Goal: Information Seeking & Learning: Learn about a topic

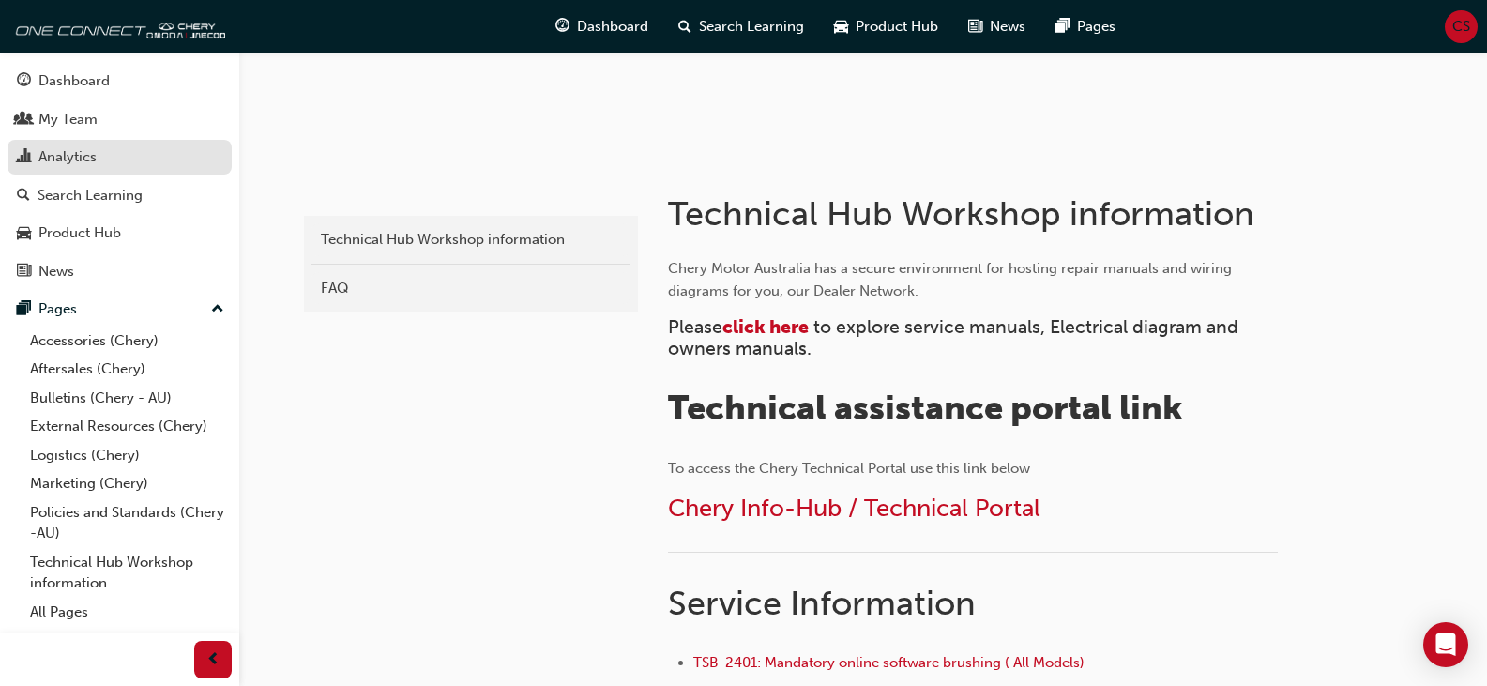
scroll to position [188, 0]
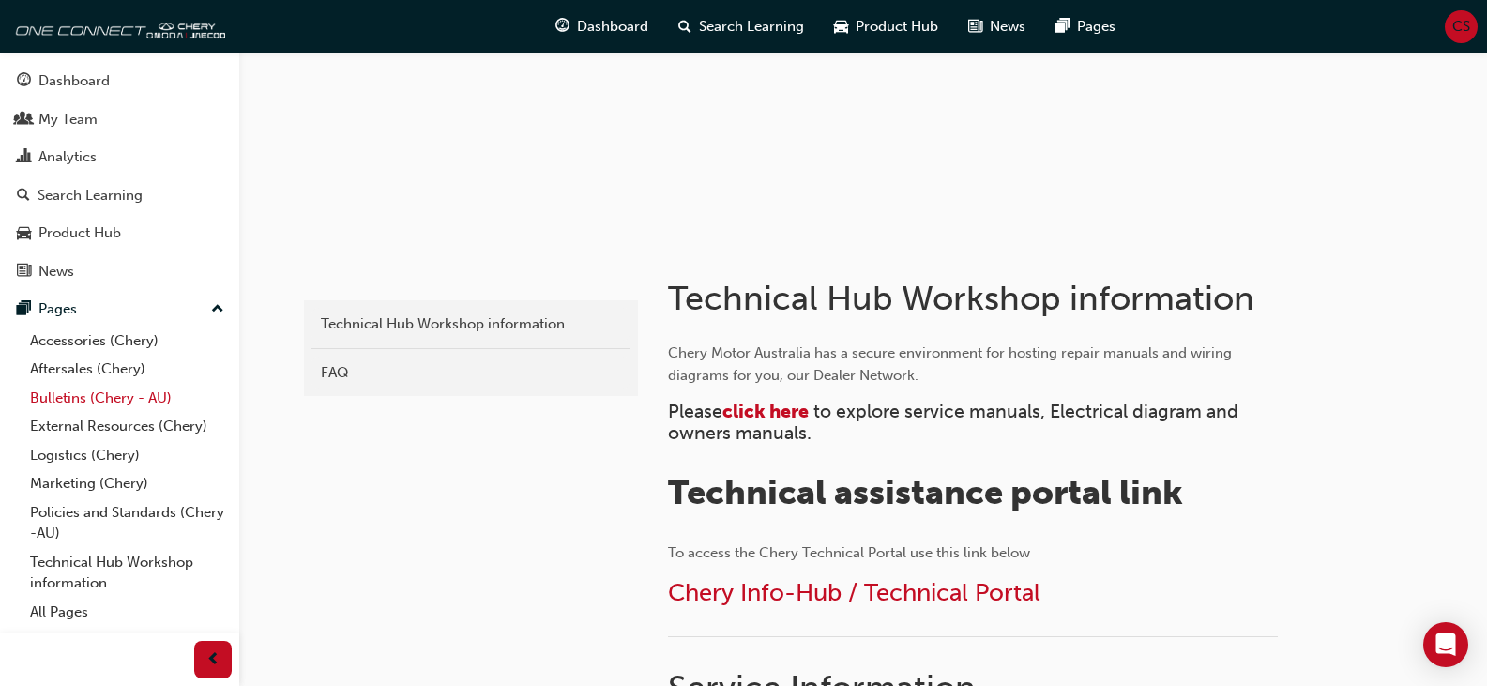
click at [120, 393] on link "Bulletins (Chery - AU)" at bounding box center [127, 398] width 209 height 29
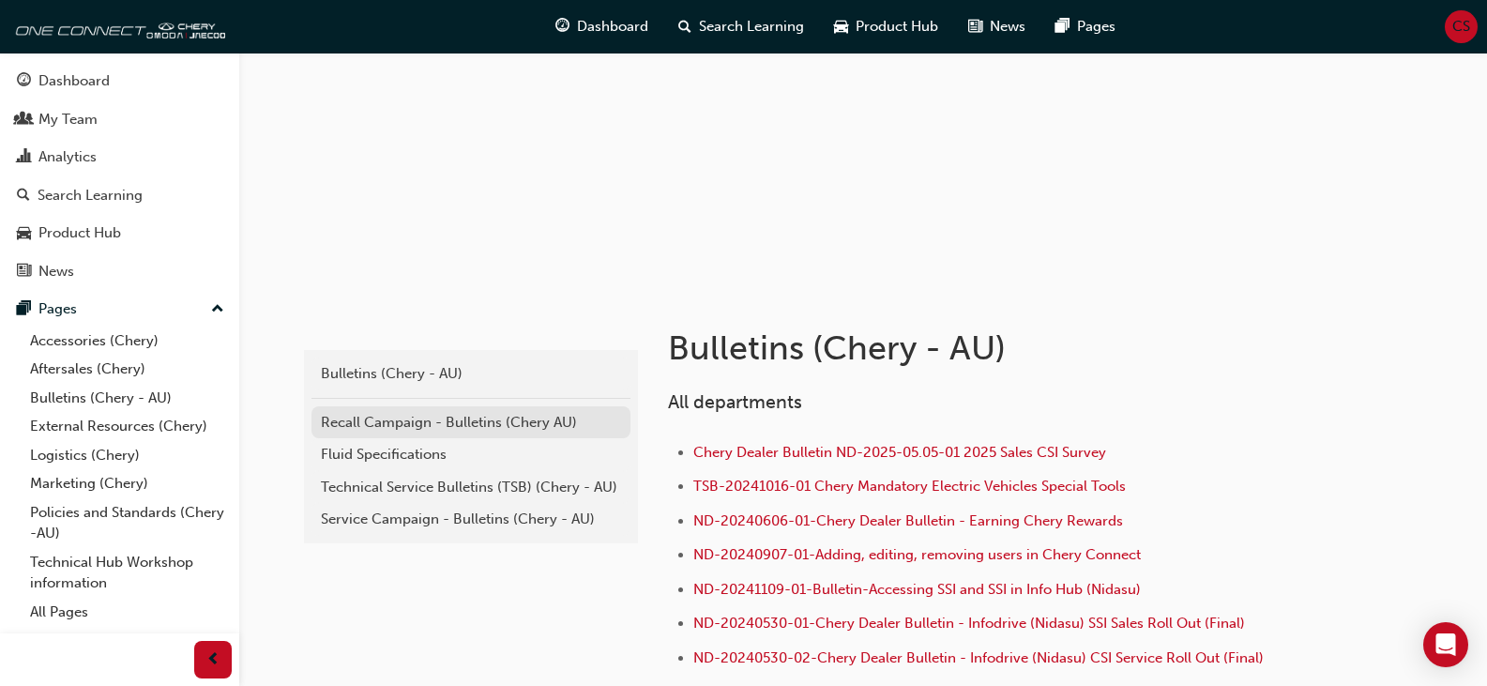
scroll to position [188, 0]
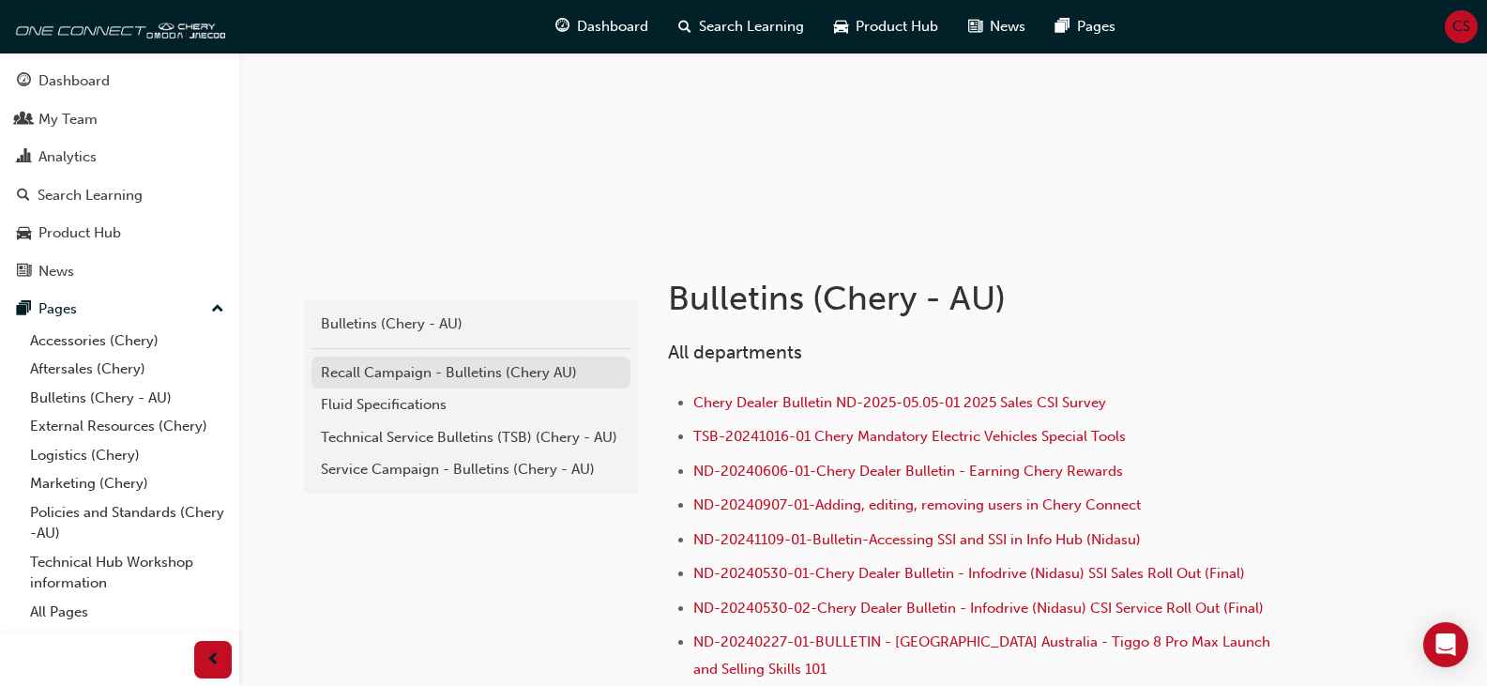
click at [379, 367] on div "Recall Campaign - Bulletins (Chery AU)" at bounding box center [471, 373] width 300 height 22
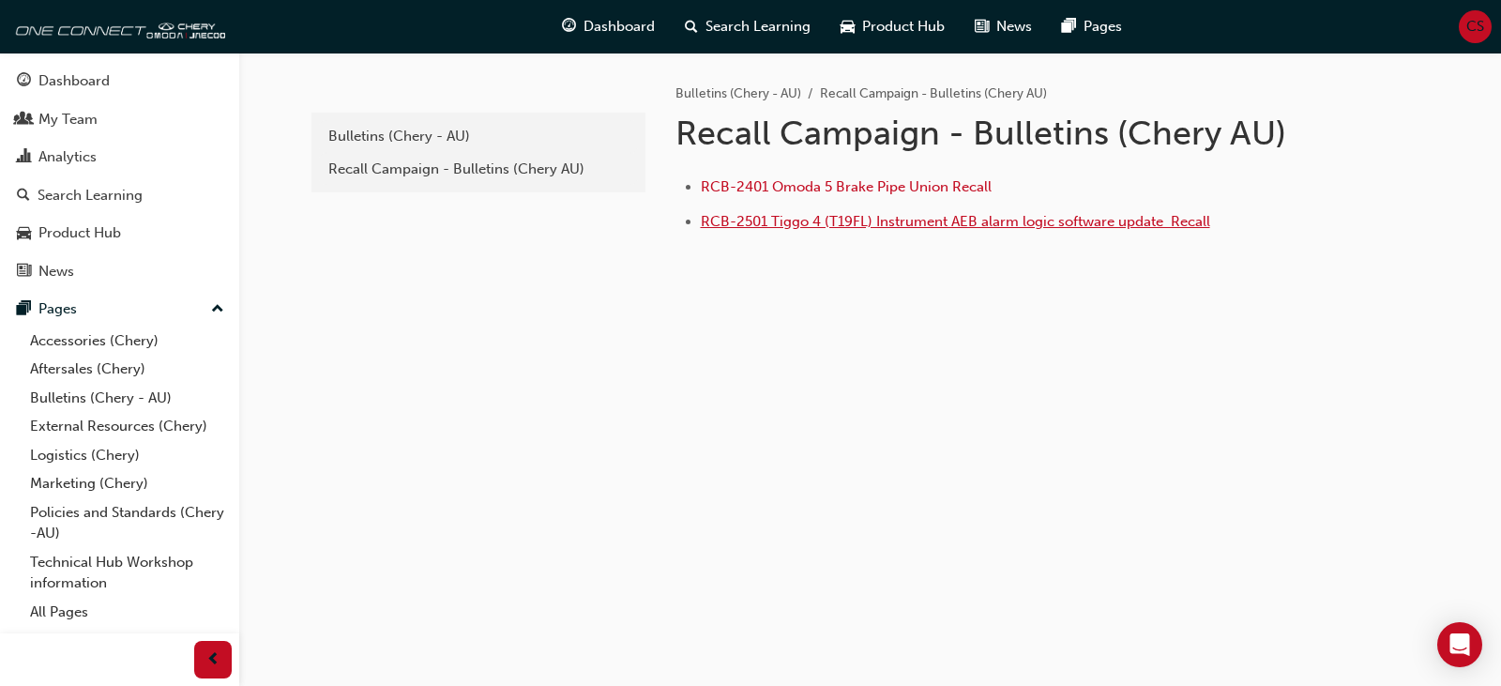
click at [803, 223] on span "RCB-2501 Tiggo 4 (T19FL) Instrument AEB alarm logic software update ﻿ Recall" at bounding box center [955, 221] width 509 height 17
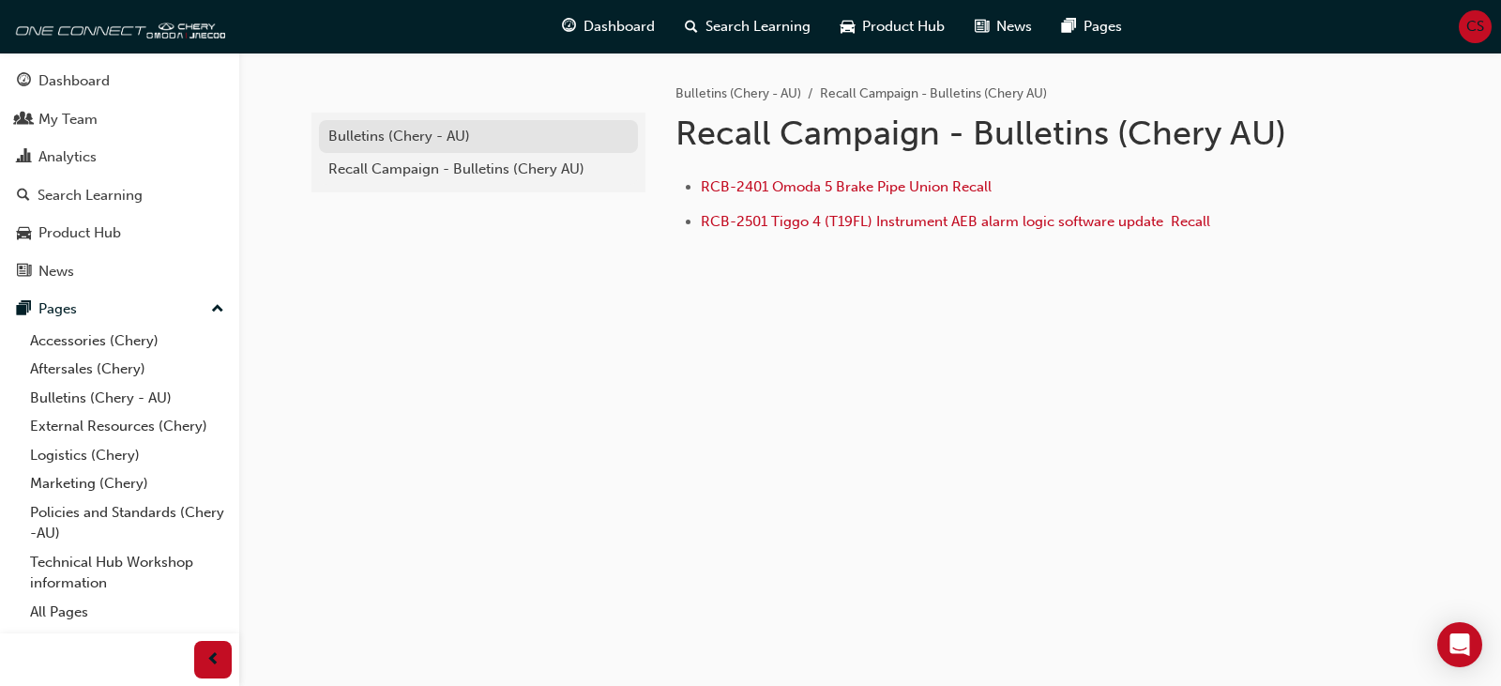
click at [383, 133] on div "Bulletins (Chery - AU)" at bounding box center [478, 137] width 300 height 22
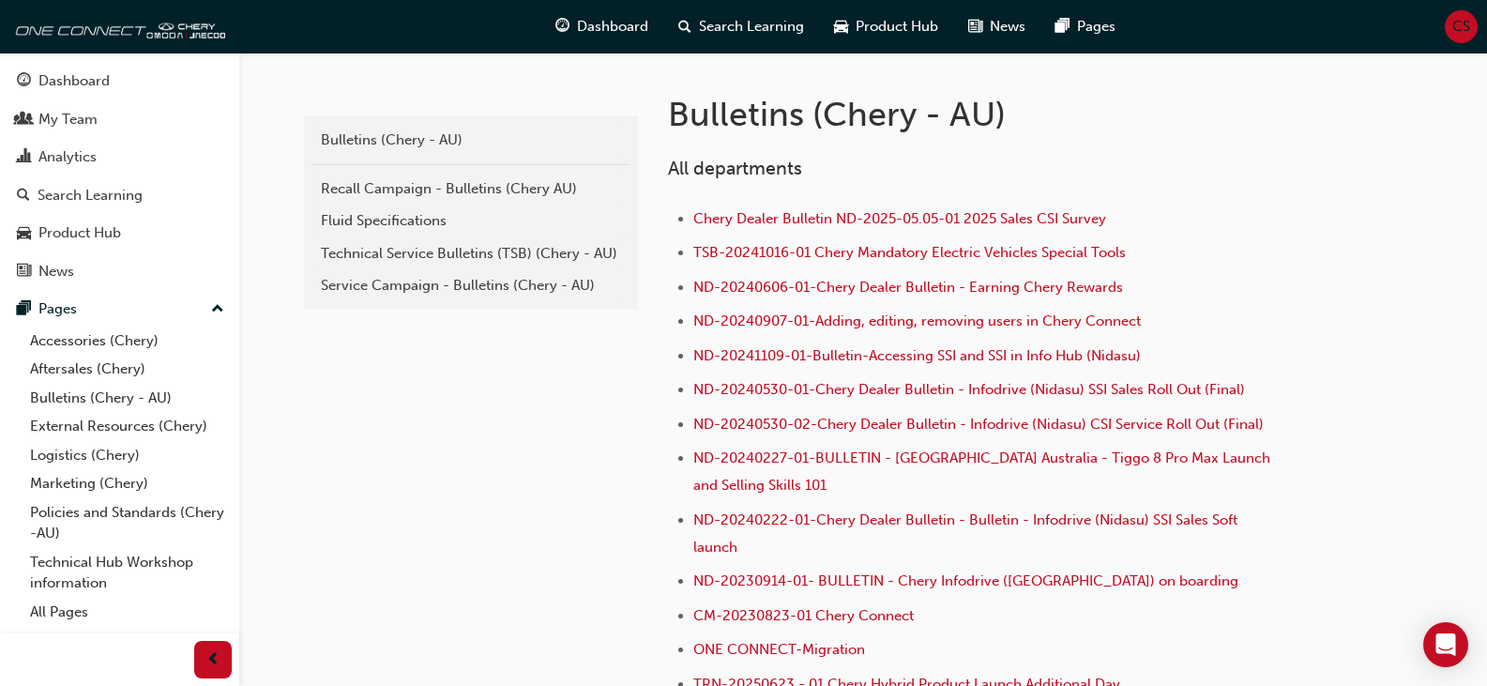
scroll to position [375, 0]
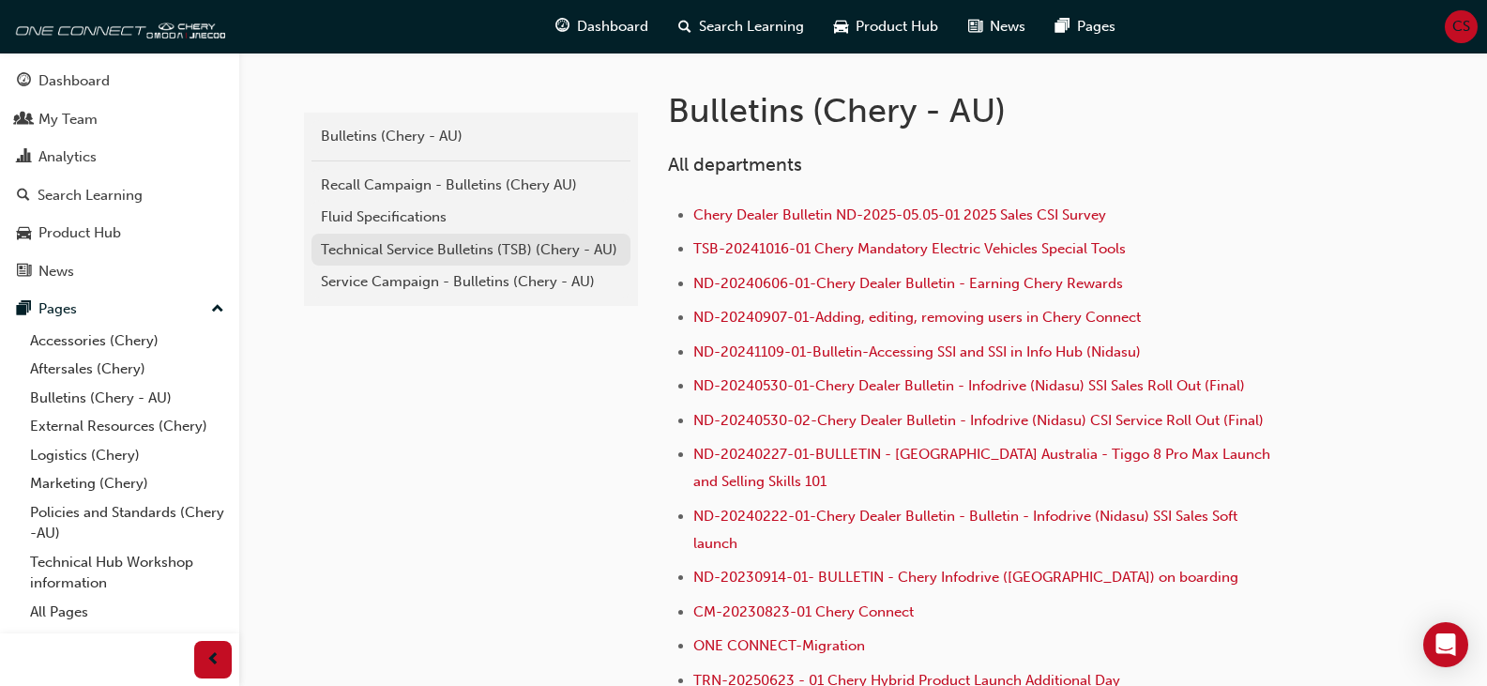
click at [432, 256] on div "Technical Service Bulletins (TSB) (Chery - AU)" at bounding box center [471, 250] width 300 height 22
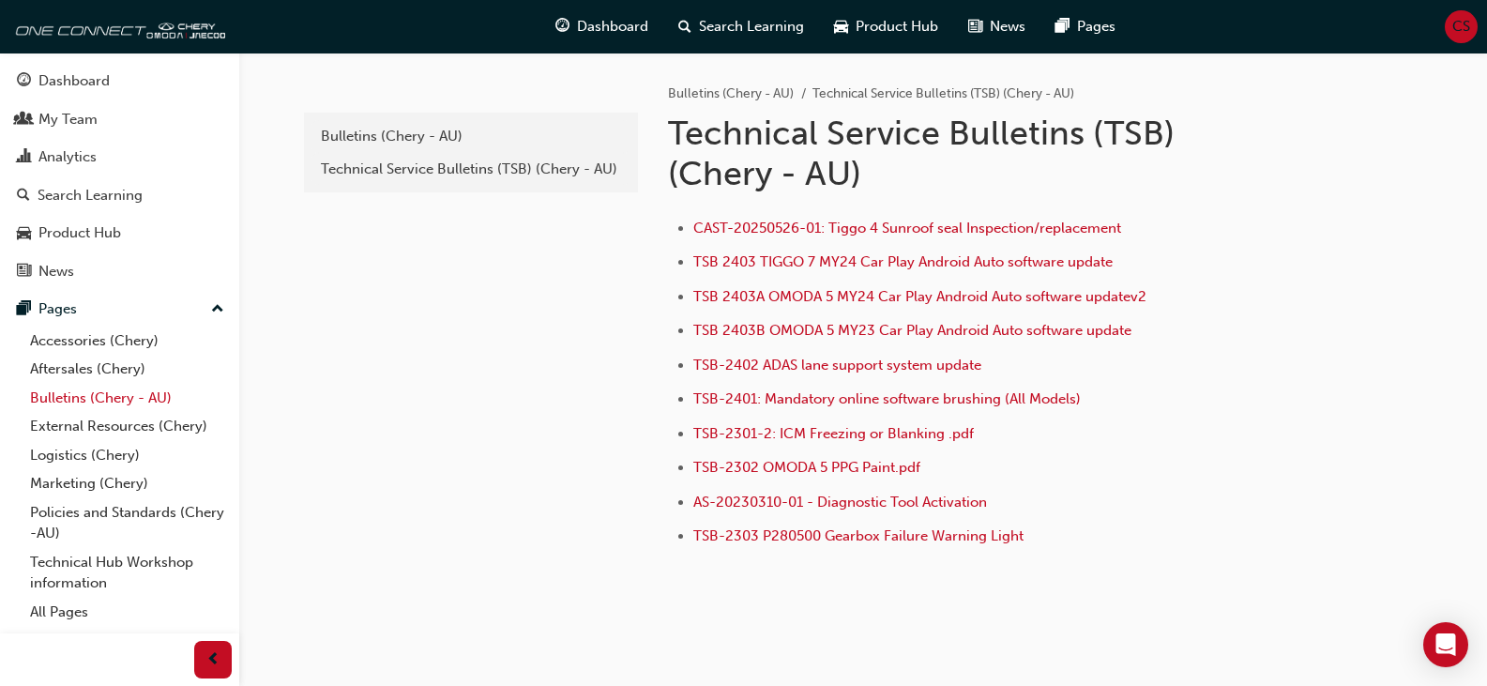
click at [156, 398] on link "Bulletins (Chery - AU)" at bounding box center [127, 398] width 209 height 29
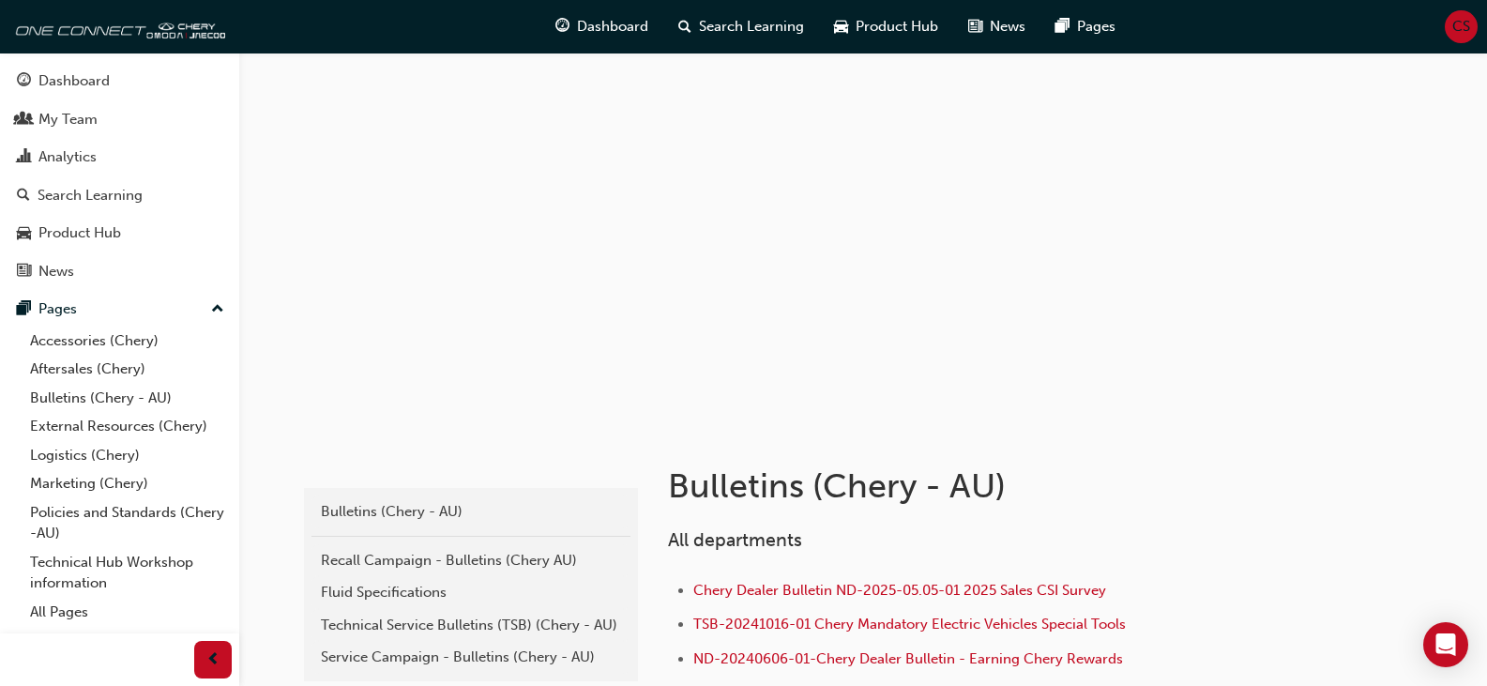
scroll to position [94, 0]
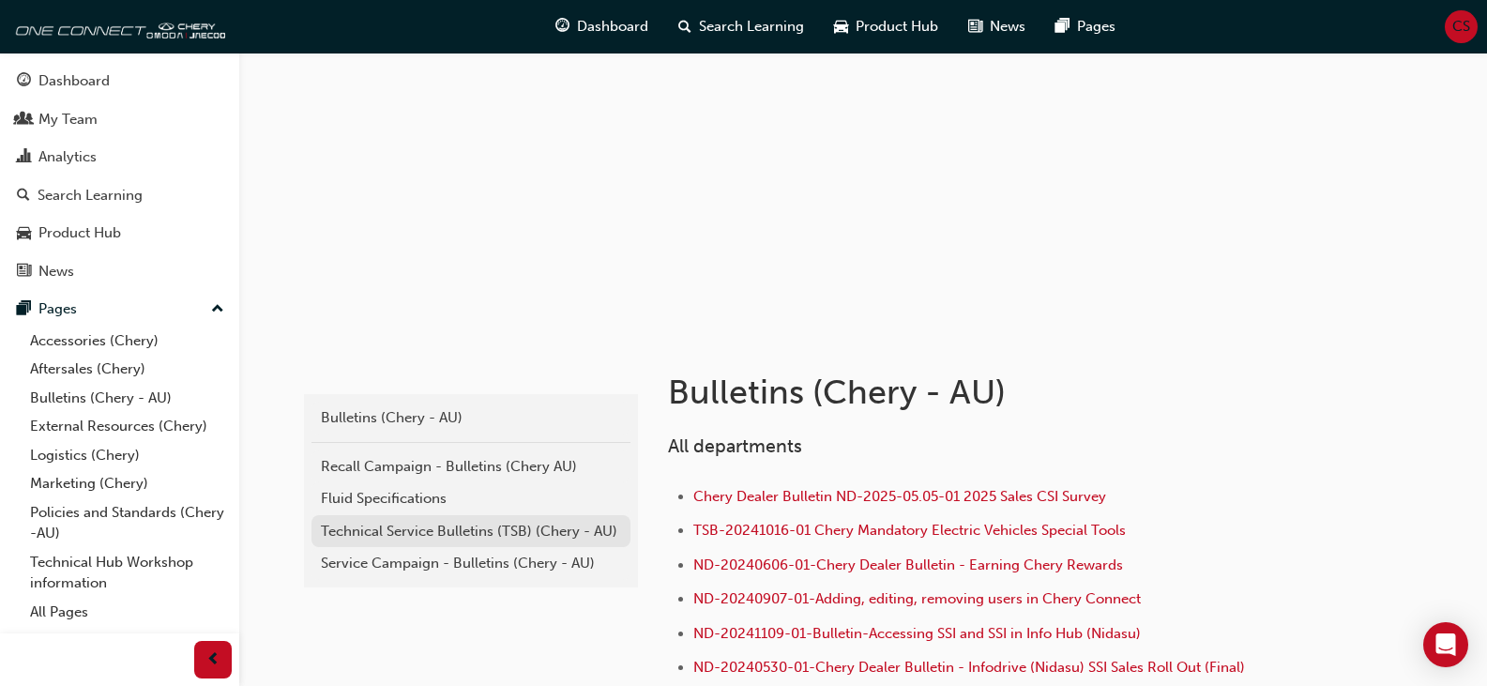
click at [433, 529] on div "Technical Service Bulletins (TSB) (Chery - AU)" at bounding box center [471, 532] width 300 height 22
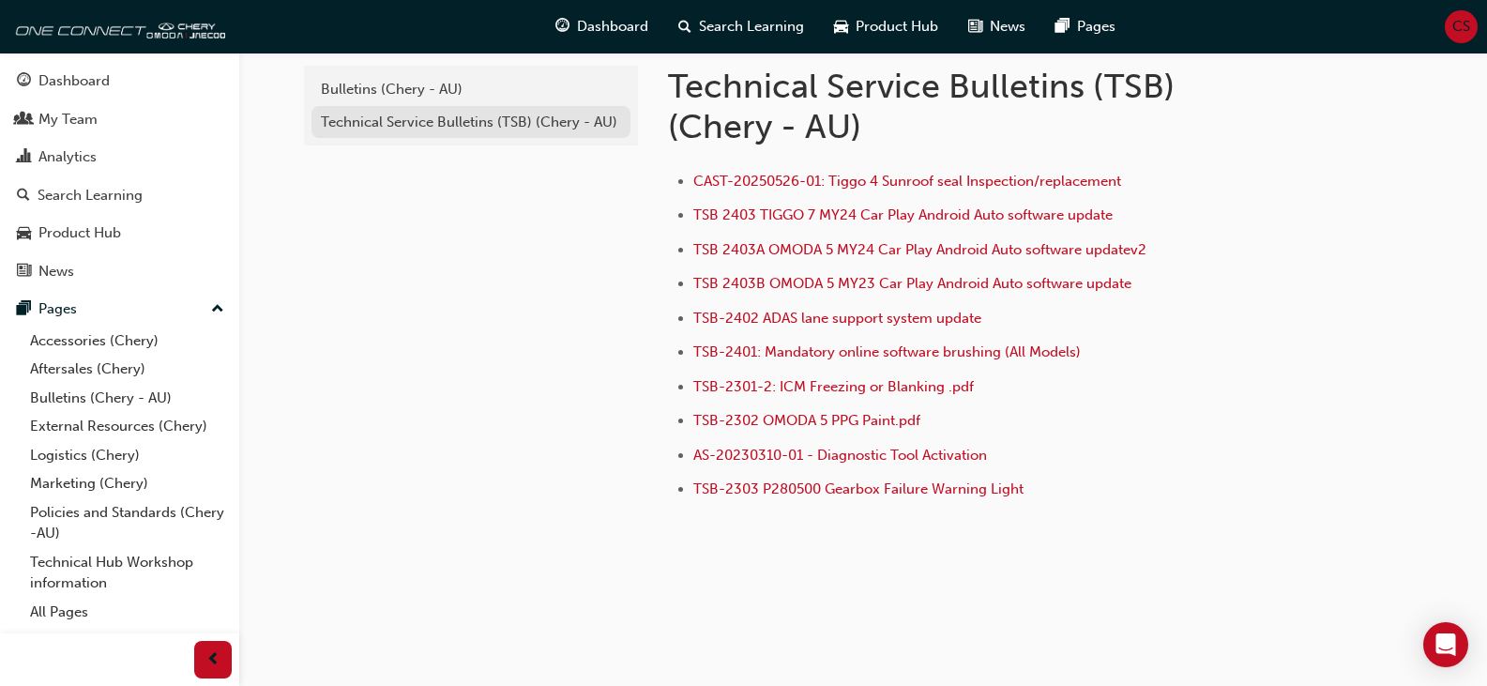
click at [421, 132] on link "Technical Service Bulletins (TSB) (Chery - AU)" at bounding box center [470, 122] width 319 height 33
click at [407, 116] on div "Technical Service Bulletins (TSB) (Chery - AU)" at bounding box center [471, 123] width 300 height 22
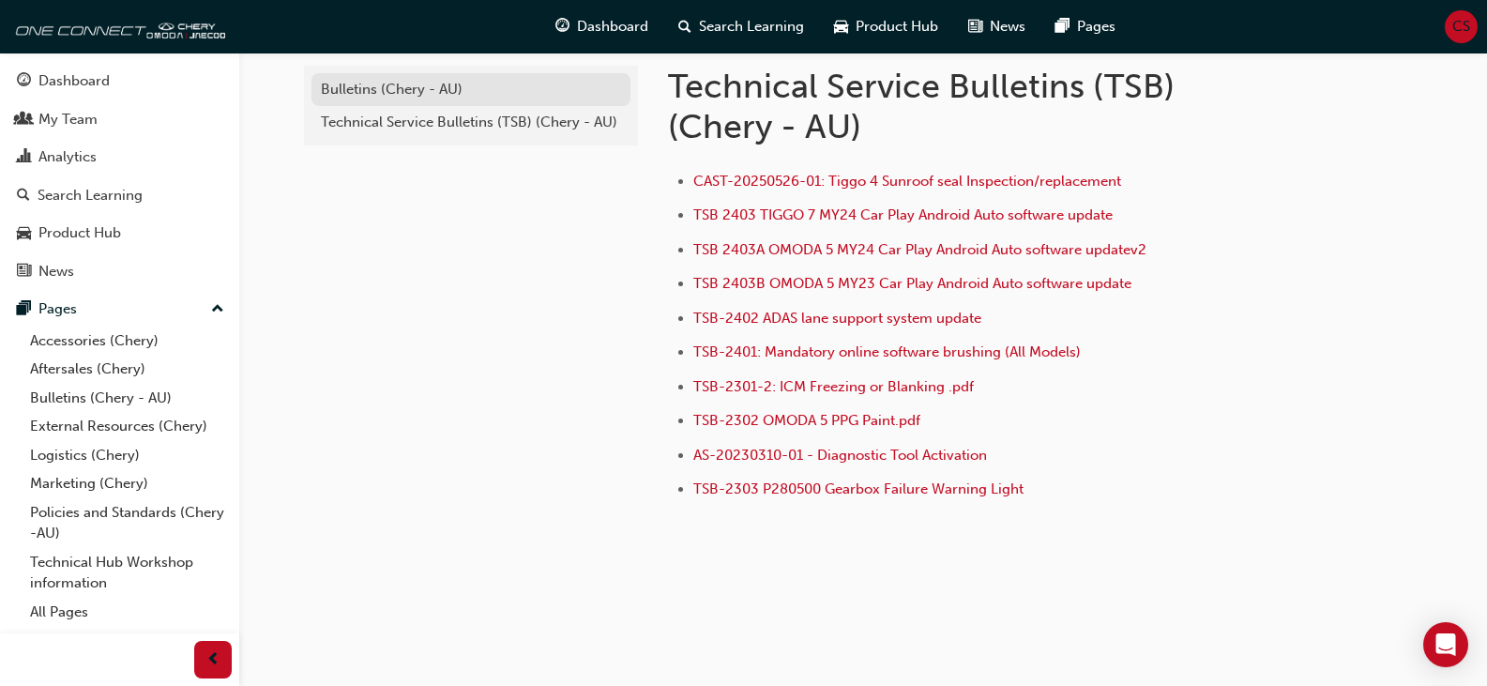
click at [381, 85] on div "Bulletins (Chery - AU)" at bounding box center [471, 90] width 300 height 22
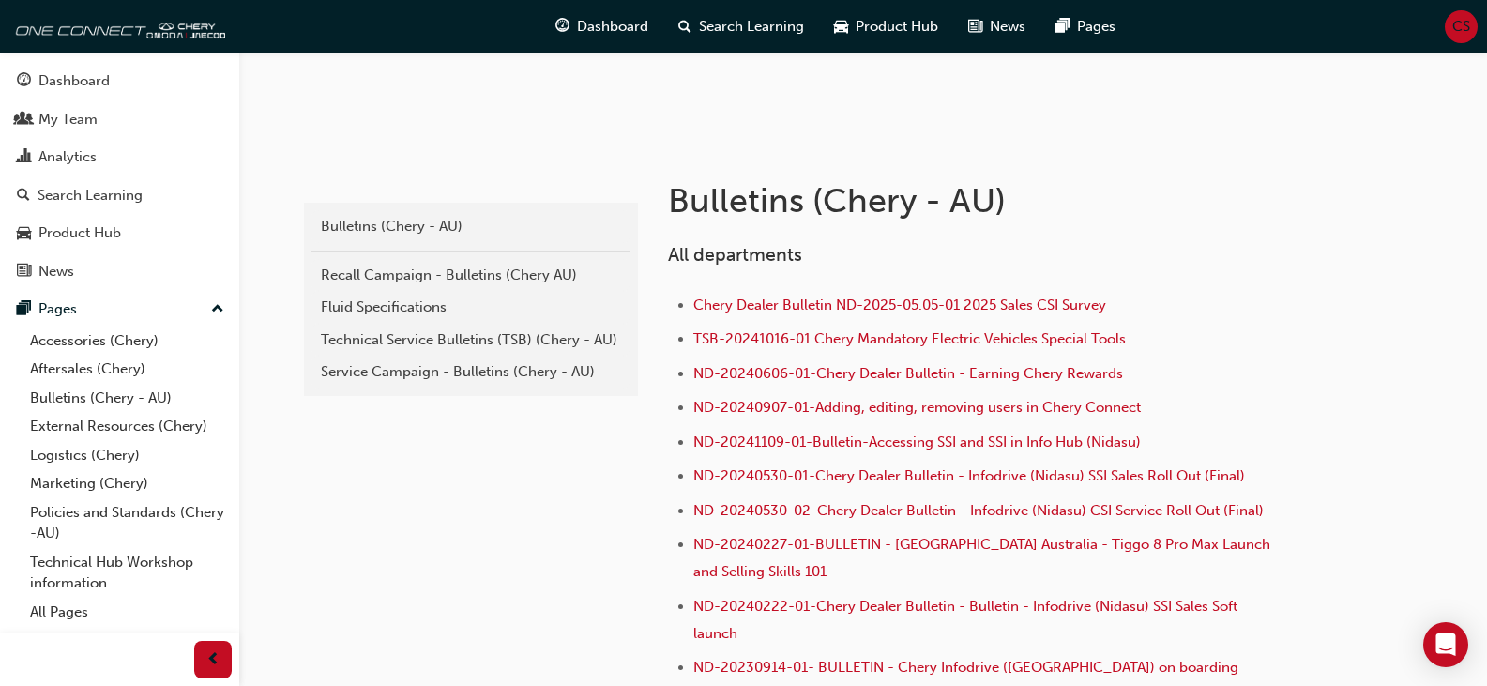
scroll to position [328, 0]
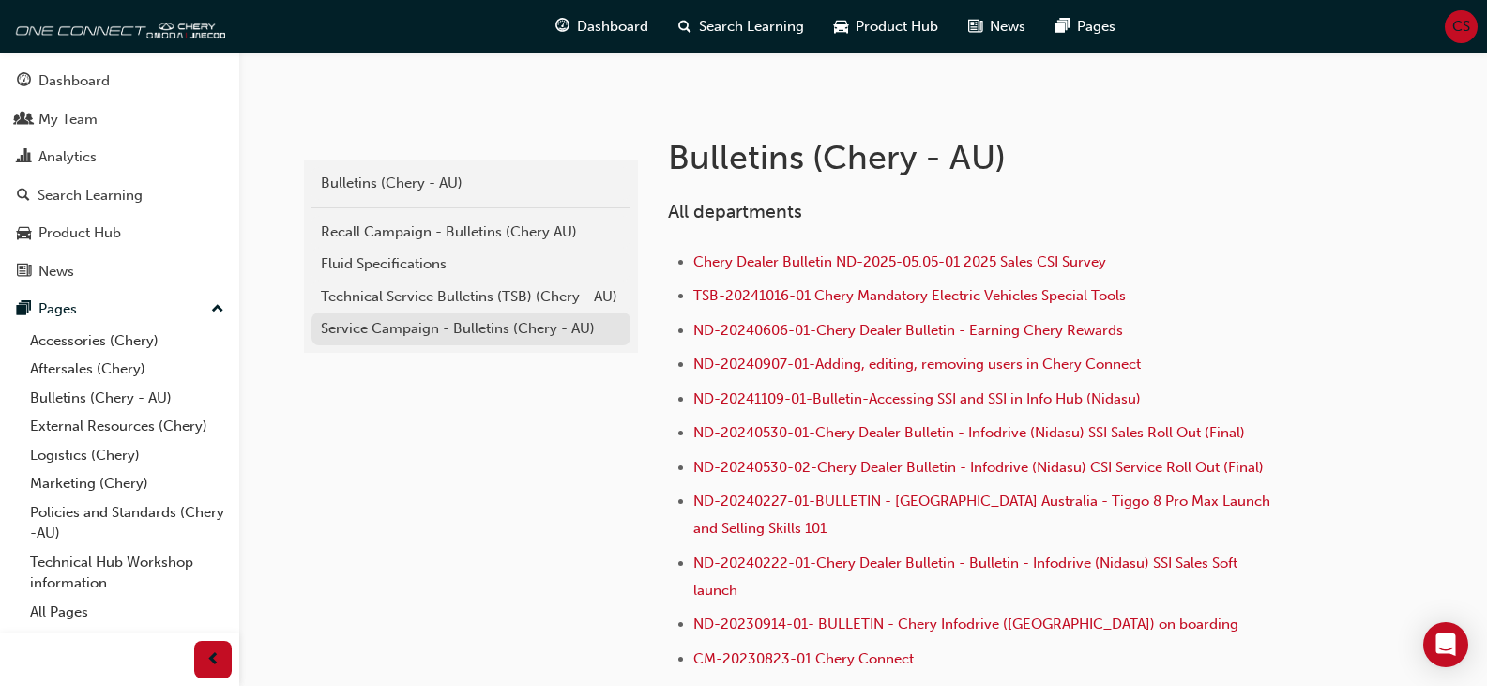
click at [390, 338] on div "Service Campaign - Bulletins (Chery - AU)" at bounding box center [471, 329] width 300 height 22
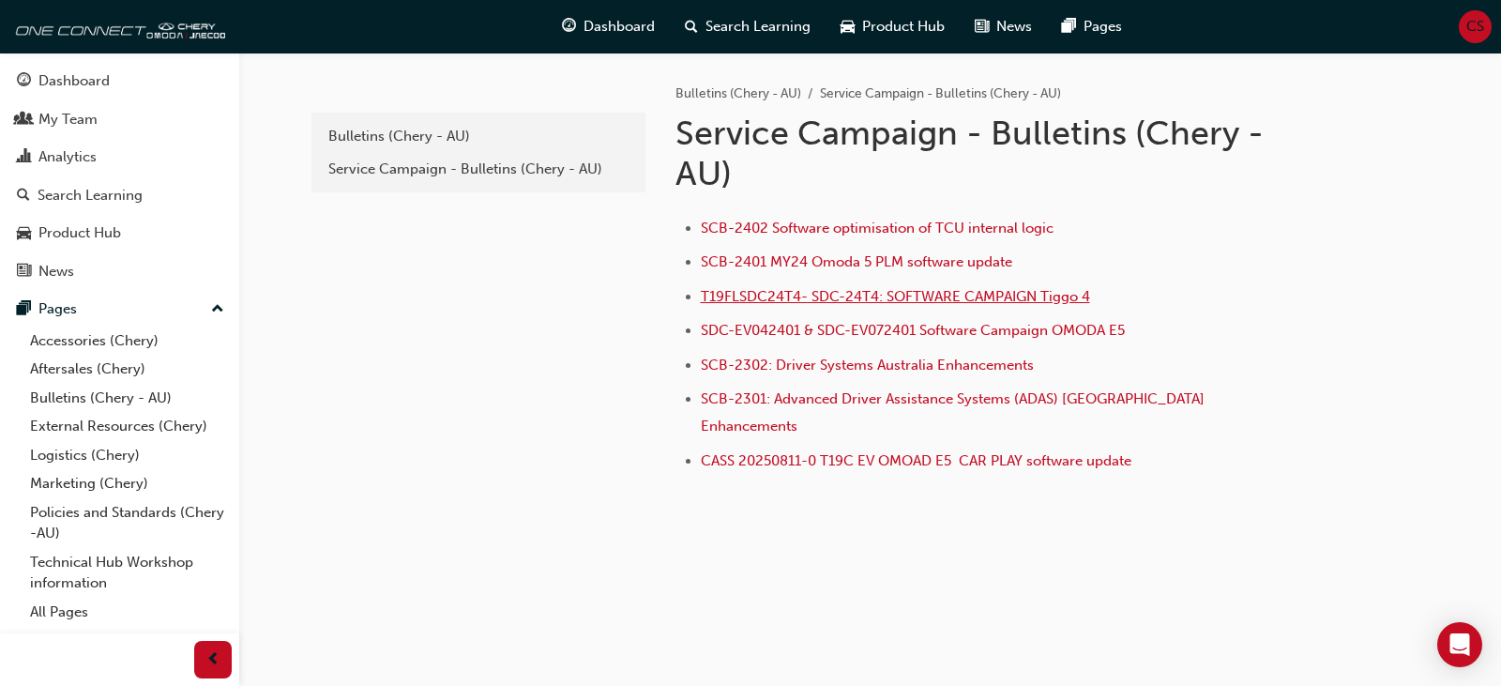
click at [793, 295] on span "T19FLSDC24T4- SDC-24T4: SOFTWARE CAMPAIGN Tiggo 4" at bounding box center [895, 296] width 389 height 17
click at [79, 610] on link "All Pages" at bounding box center [127, 612] width 209 height 29
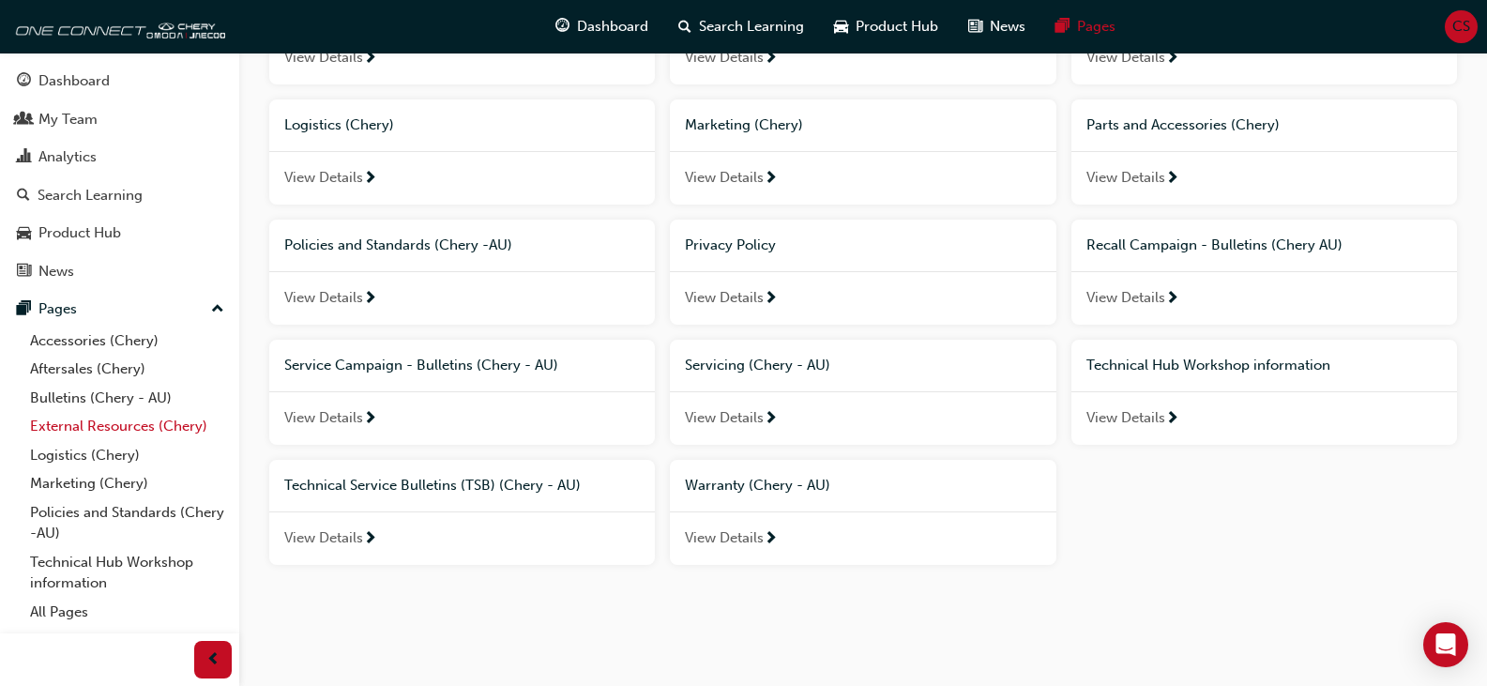
scroll to position [371, 0]
click at [97, 401] on link "Bulletins (Chery - AU)" at bounding box center [127, 398] width 209 height 29
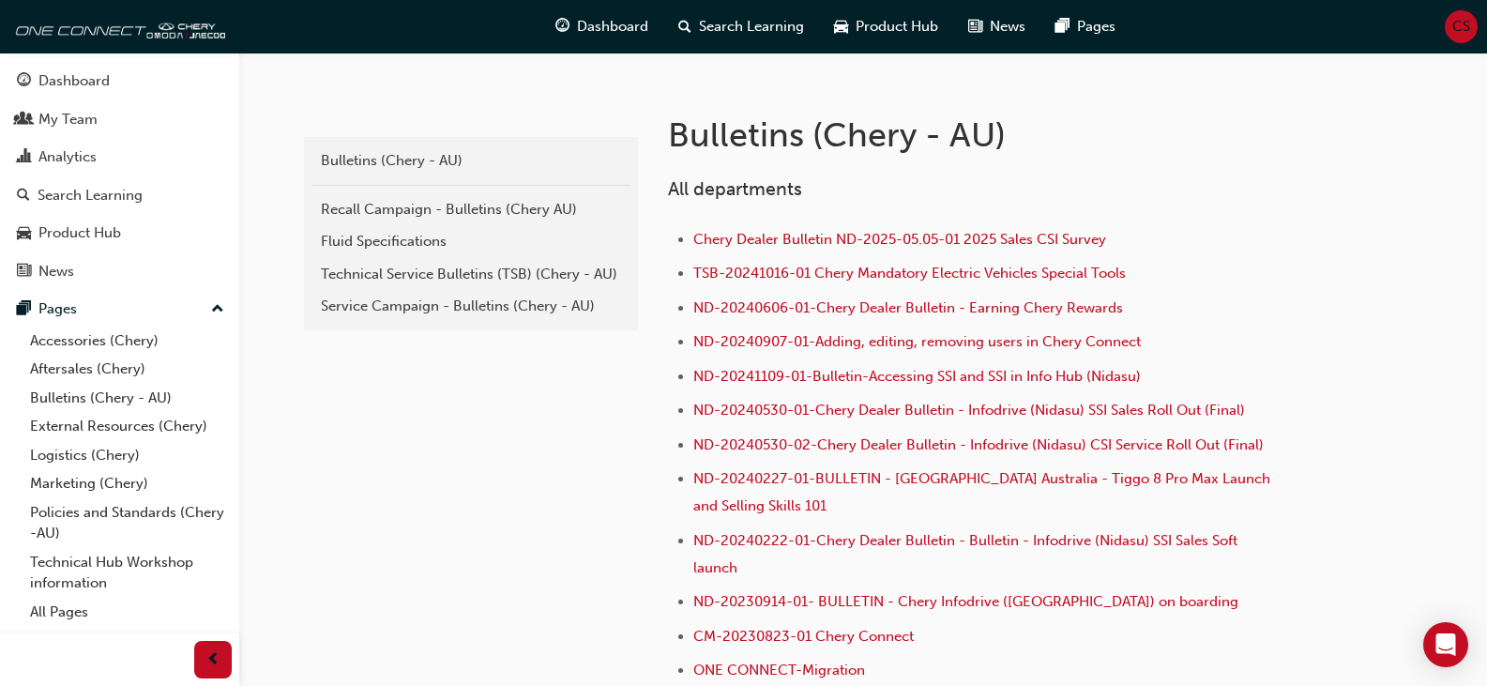
scroll to position [375, 0]
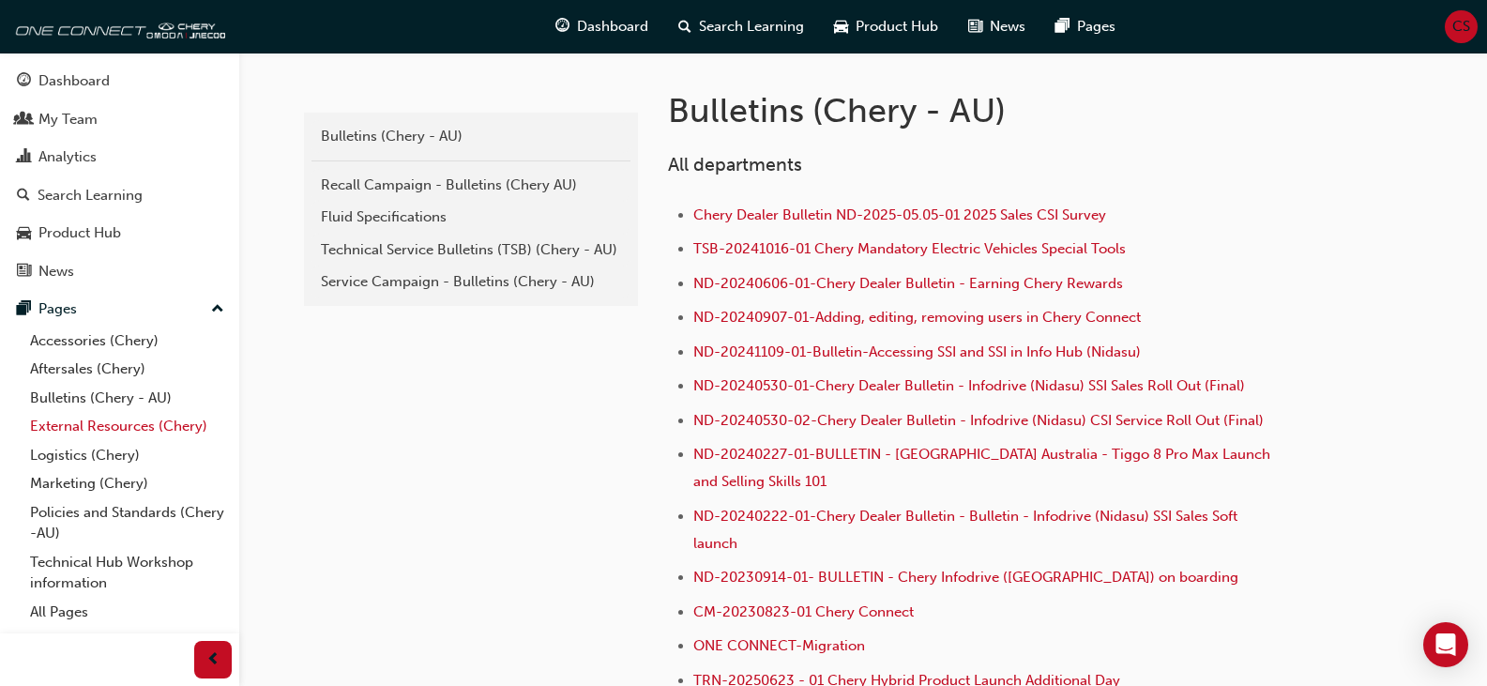
click at [132, 429] on link "External Resources (Chery)" at bounding box center [127, 426] width 209 height 29
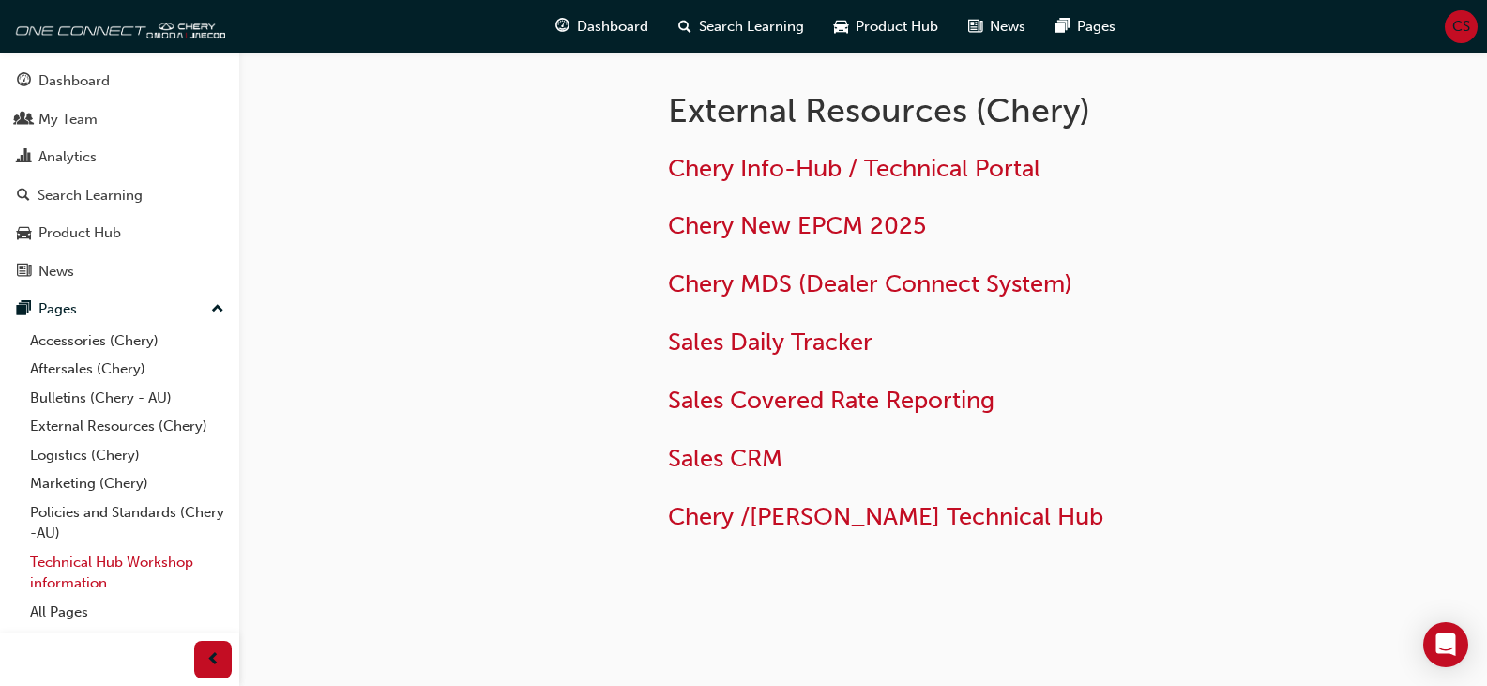
click at [166, 558] on link "Technical Hub Workshop information" at bounding box center [127, 573] width 209 height 50
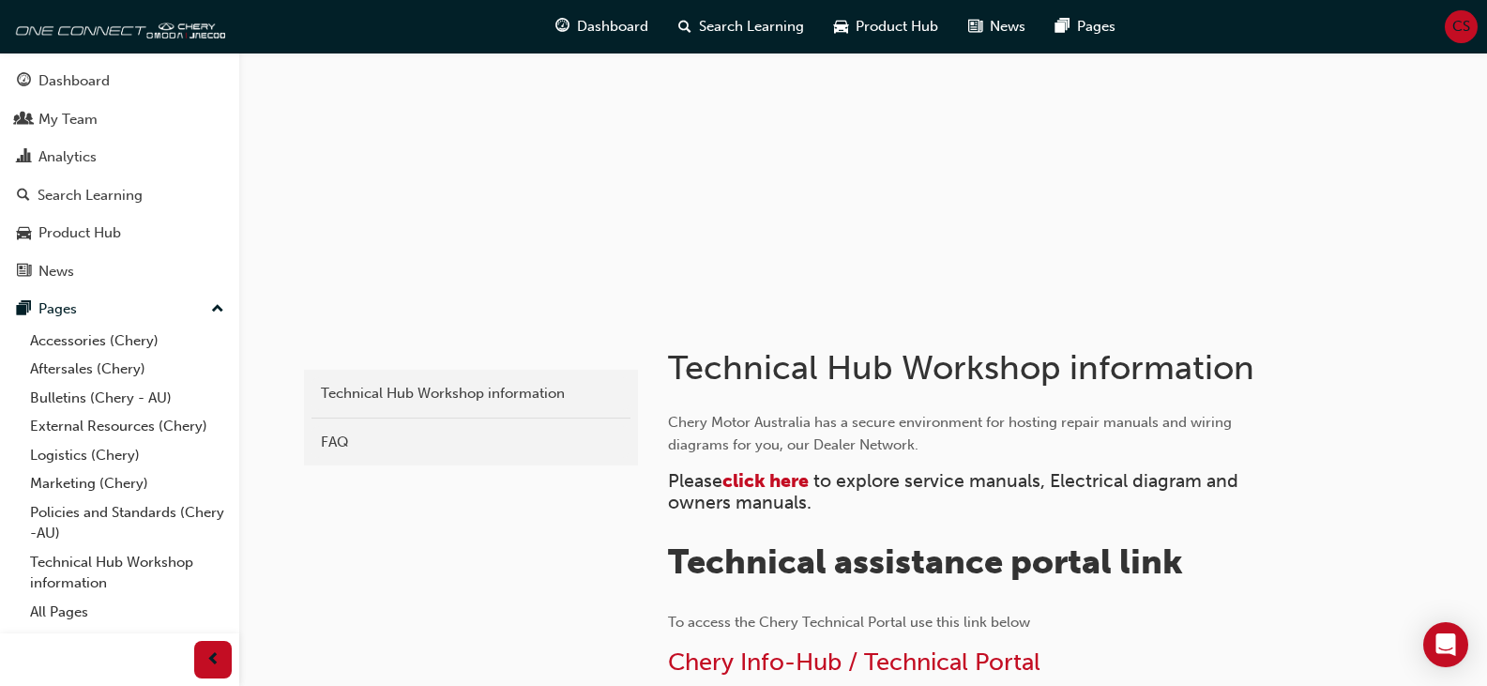
scroll to position [94, 0]
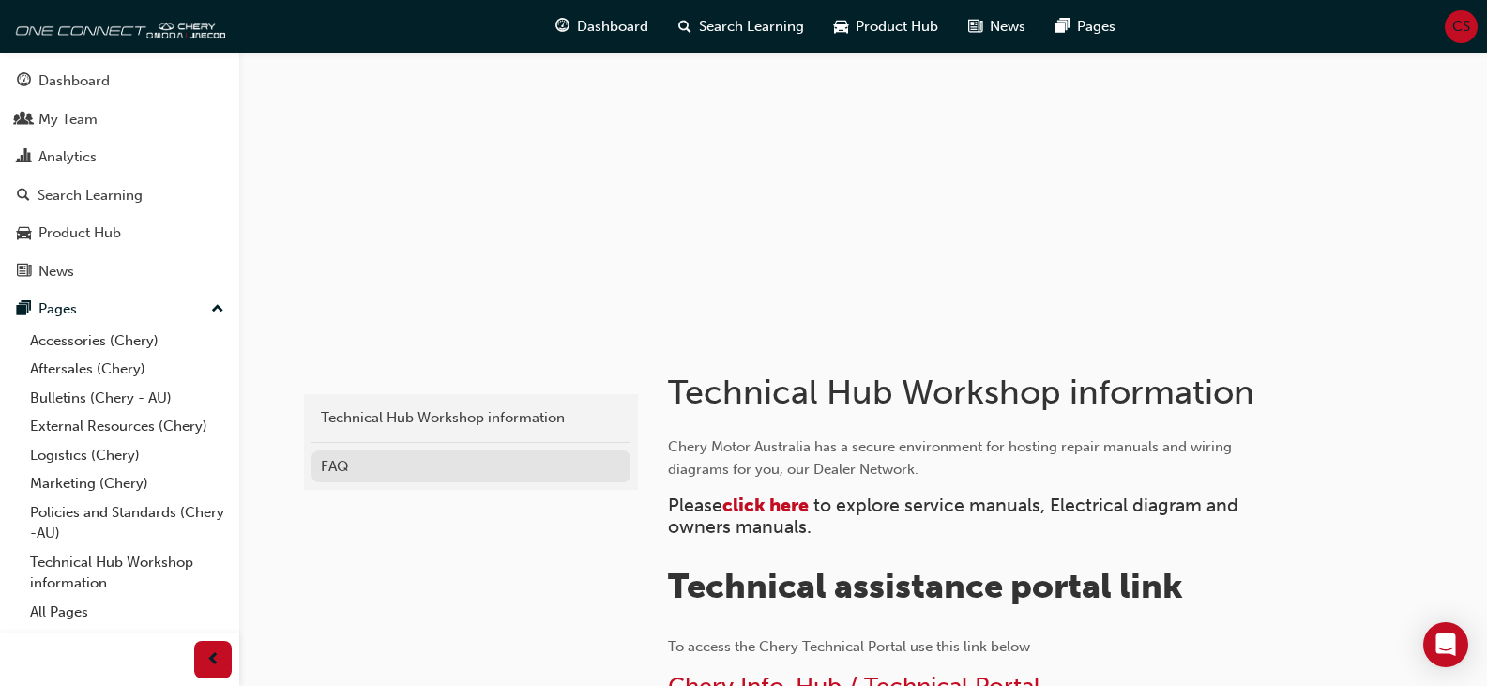
click at [326, 462] on div "FAQ" at bounding box center [471, 467] width 300 height 22
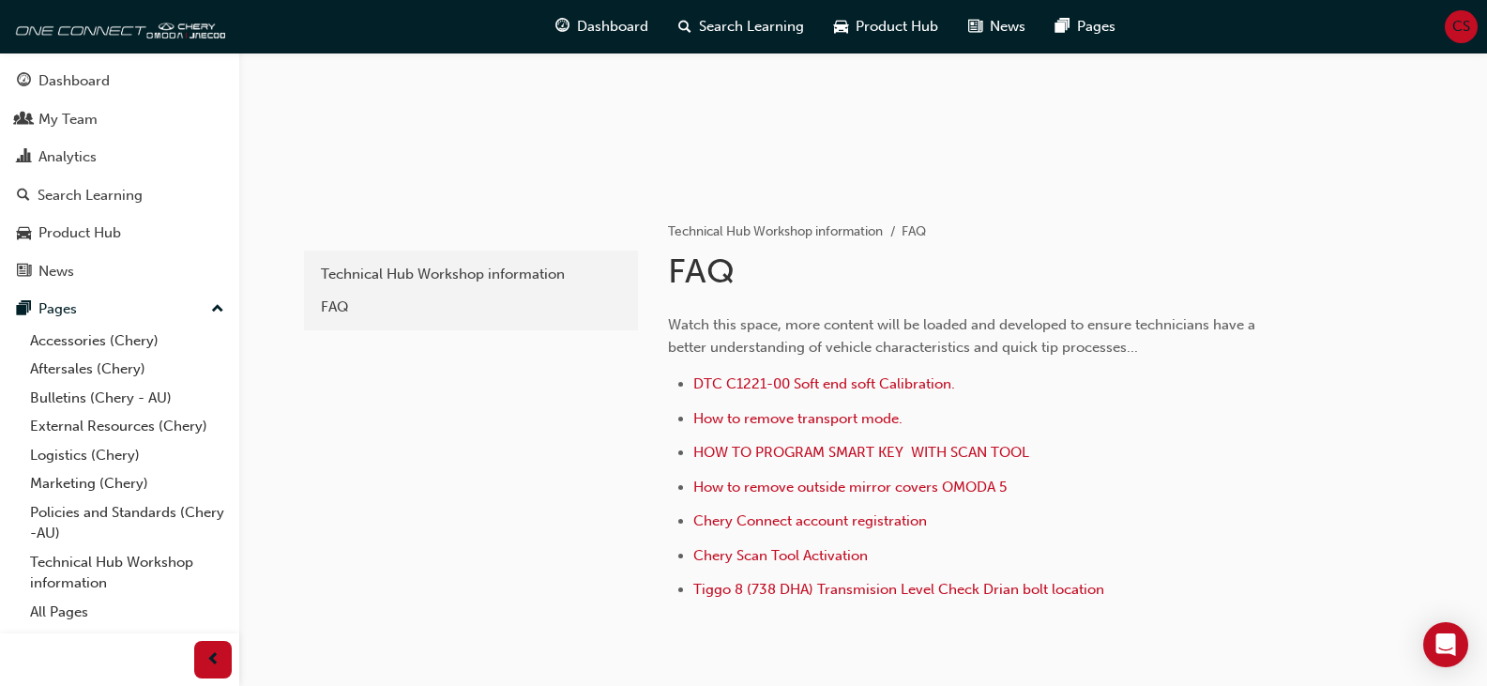
scroll to position [281, 0]
